Goal: Find contact information: Find contact information

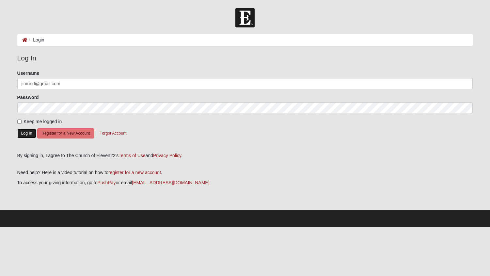
click at [25, 134] on button "Log In" at bounding box center [26, 133] width 19 height 9
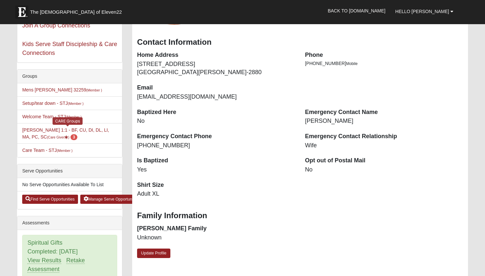
scroll to position [110, 0]
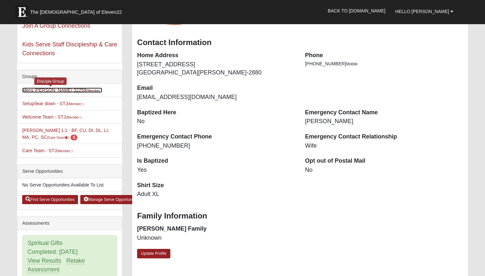
click at [42, 89] on link "Mens Hayes 32259 (Member )" at bounding box center [62, 89] width 80 height 5
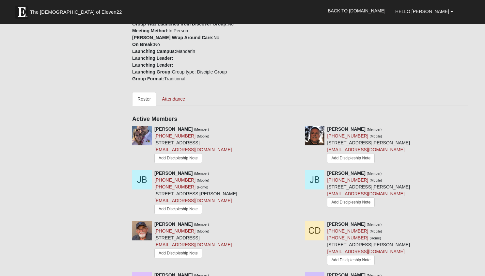
scroll to position [198, 0]
click at [146, 136] on img at bounding box center [142, 135] width 20 height 20
click at [144, 135] on img at bounding box center [142, 135] width 20 height 20
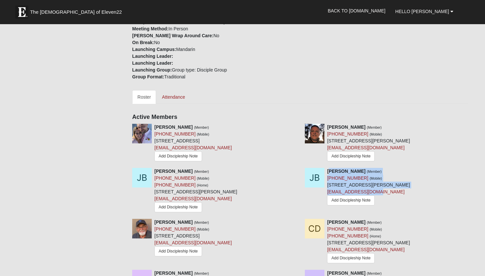
drag, startPoint x: 328, startPoint y: 171, endPoint x: 398, endPoint y: 194, distance: 73.4
click at [398, 194] on div "[PERSON_NAME] (Member) [PHONE_NUMBER] (Mobile) [STREET_ADDRESS][PERSON_NAME] [E…" at bounding box center [368, 187] width 83 height 39
copy div "[PERSON_NAME] (Member) [PHONE_NUMBER] (Mobile) [STREET_ADDRESS][PERSON_NAME] [E…"
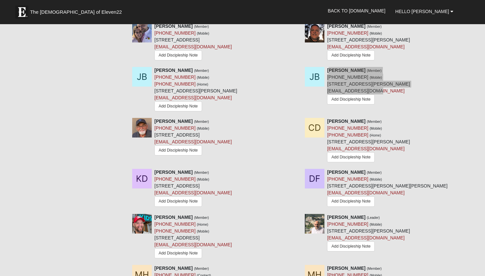
scroll to position [303, 0]
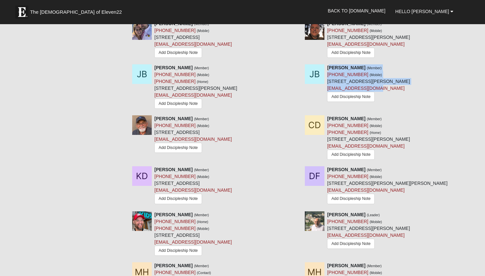
click at [176, 185] on div "[PERSON_NAME] (Member) [PHONE_NUMBER] (Mobile) [STREET_ADDRESS] [EMAIL_ADDRESS]…" at bounding box center [192, 185] width 77 height 39
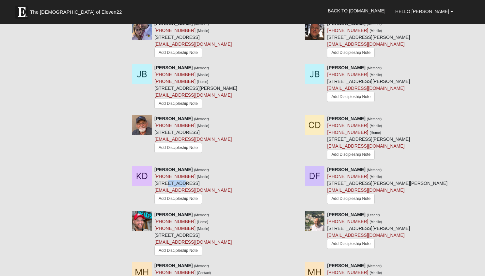
click at [176, 185] on div "[PERSON_NAME] (Member) [PHONE_NUMBER] (Mobile) [STREET_ADDRESS] [EMAIL_ADDRESS]…" at bounding box center [192, 185] width 77 height 39
copy div "[STREET_ADDRESS]"
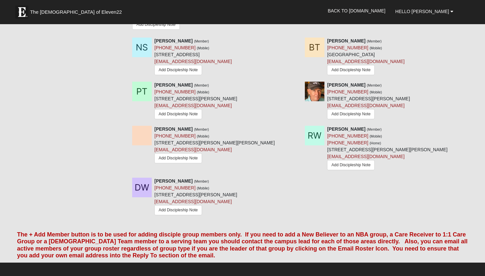
scroll to position [945, 0]
